Goal: Check status

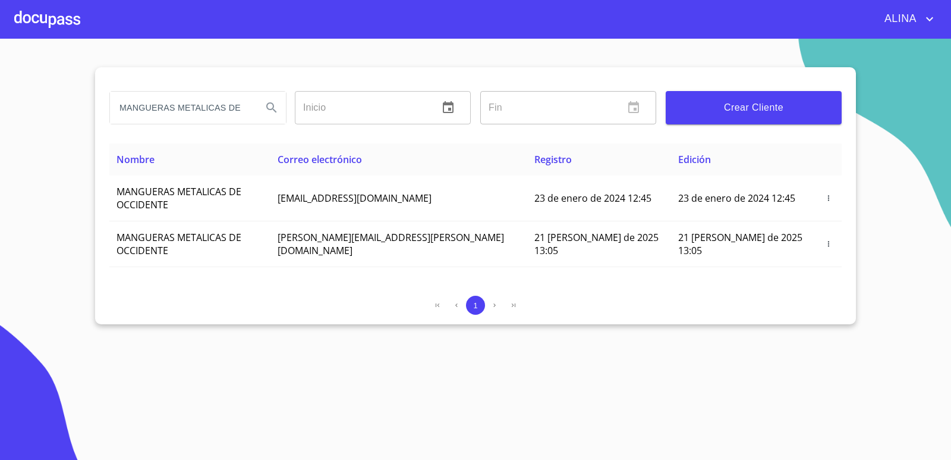
click at [51, 19] on div at bounding box center [47, 19] width 66 height 38
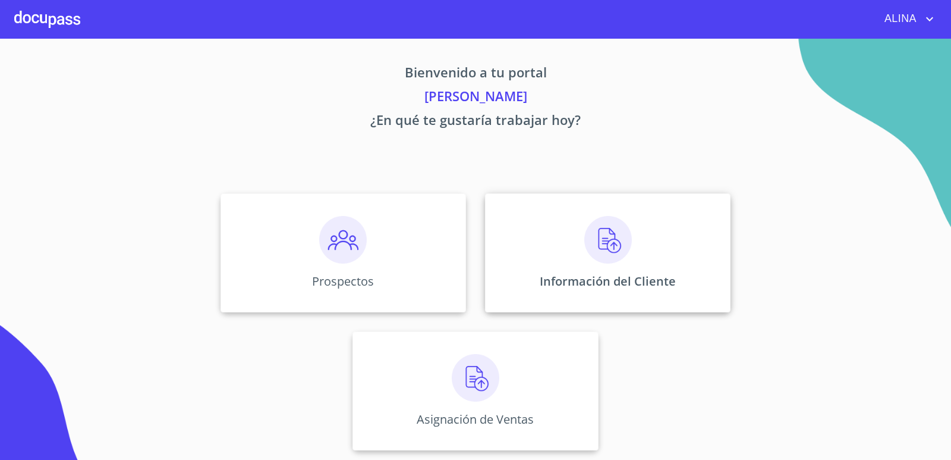
click at [545, 251] on div "Información del Cliente" at bounding box center [608, 252] width 246 height 119
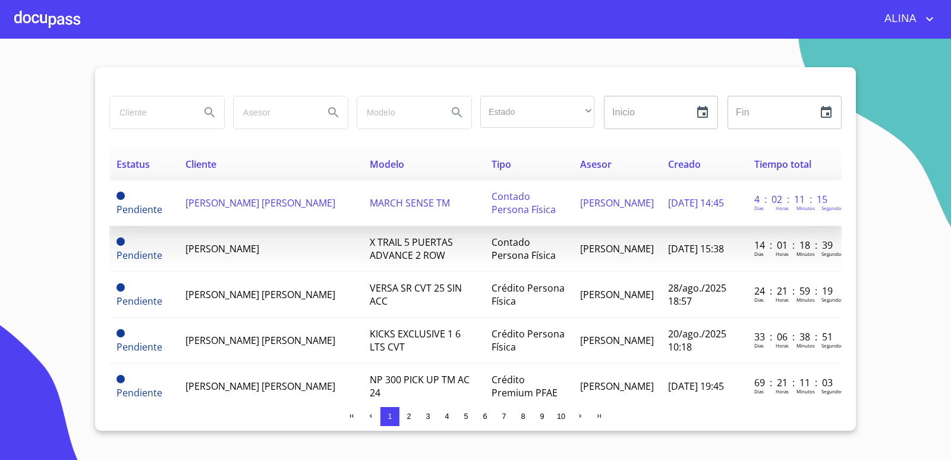
click at [253, 210] on td "[PERSON_NAME] [PERSON_NAME]" at bounding box center [270, 203] width 184 height 46
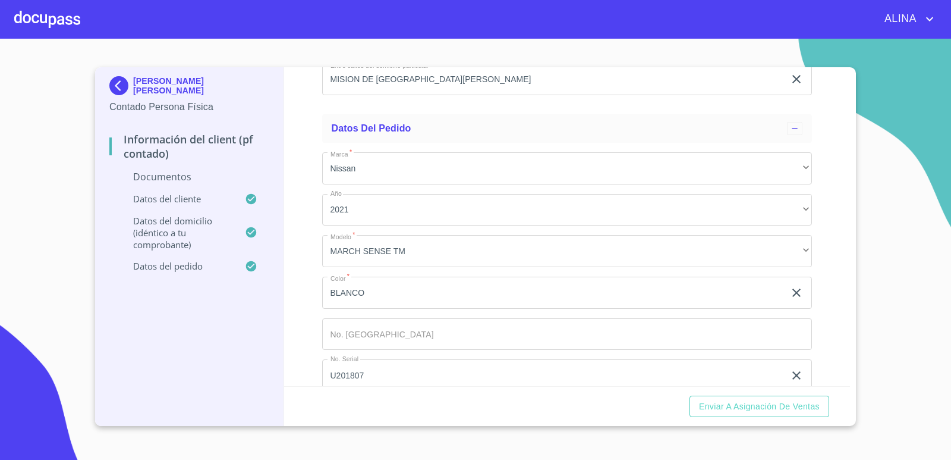
scroll to position [2865, 0]
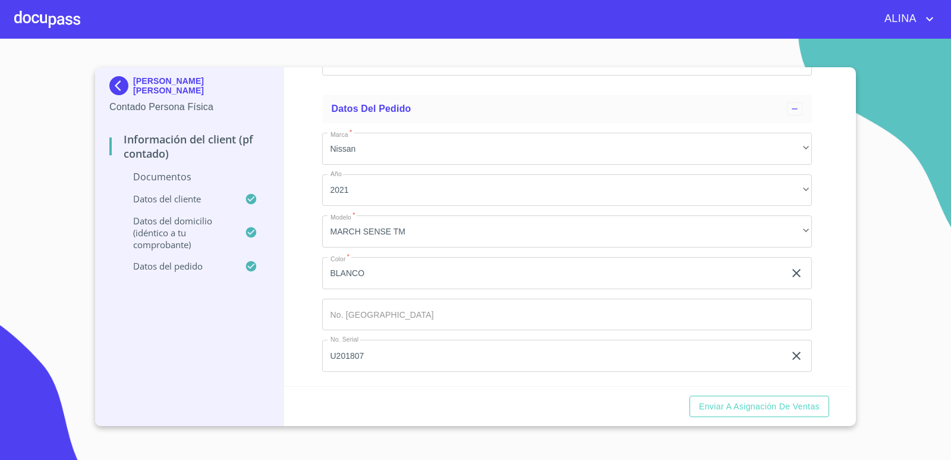
click at [49, 24] on div at bounding box center [47, 19] width 66 height 38
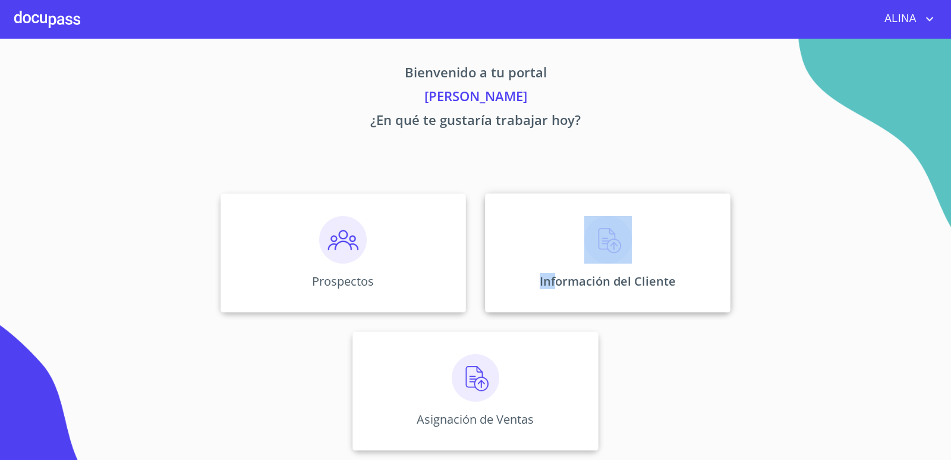
click at [560, 250] on div "Información del Cliente" at bounding box center [608, 252] width 246 height 119
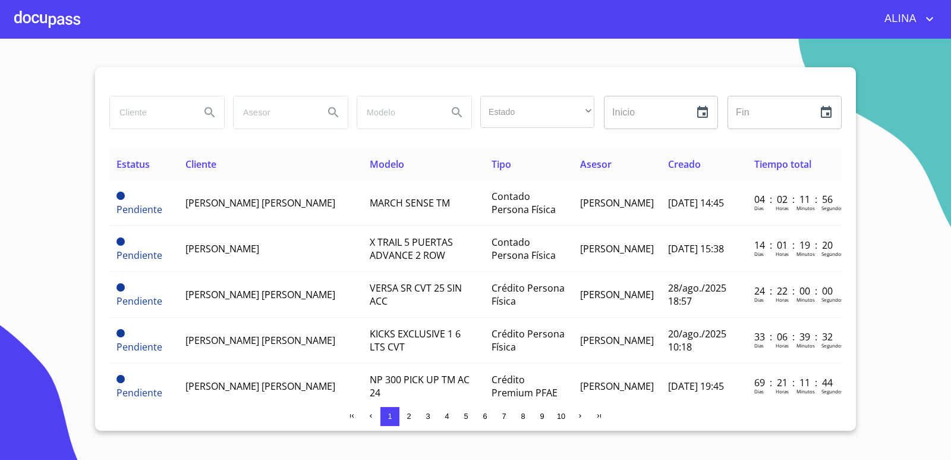
click at [166, 121] on input "search" at bounding box center [150, 112] width 81 height 32
click at [209, 115] on icon "Search" at bounding box center [210, 112] width 14 height 14
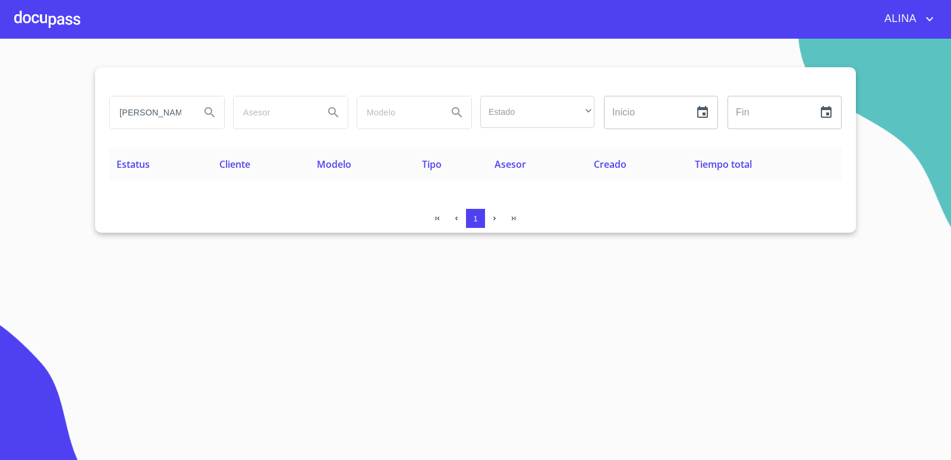
drag, startPoint x: 184, startPoint y: 111, endPoint x: 73, endPoint y: 123, distance: 111.9
click at [73, 123] on section "[PERSON_NAME] Estado ​ ​ Inicio ​ Fin ​ Estatus Cliente Modelo Tipo Asesor Crea…" at bounding box center [475, 249] width 951 height 421
type input "[PERSON_NAME]"
drag, startPoint x: 190, startPoint y: 109, endPoint x: 100, endPoint y: 125, distance: 90.7
click at [100, 125] on div "[PERSON_NAME] Estado ​ ​ Inicio ​ Fin ​ Estatus Cliente Modelo Tipo Asesor Crea…" at bounding box center [475, 149] width 761 height 165
